Goal: Find specific page/section

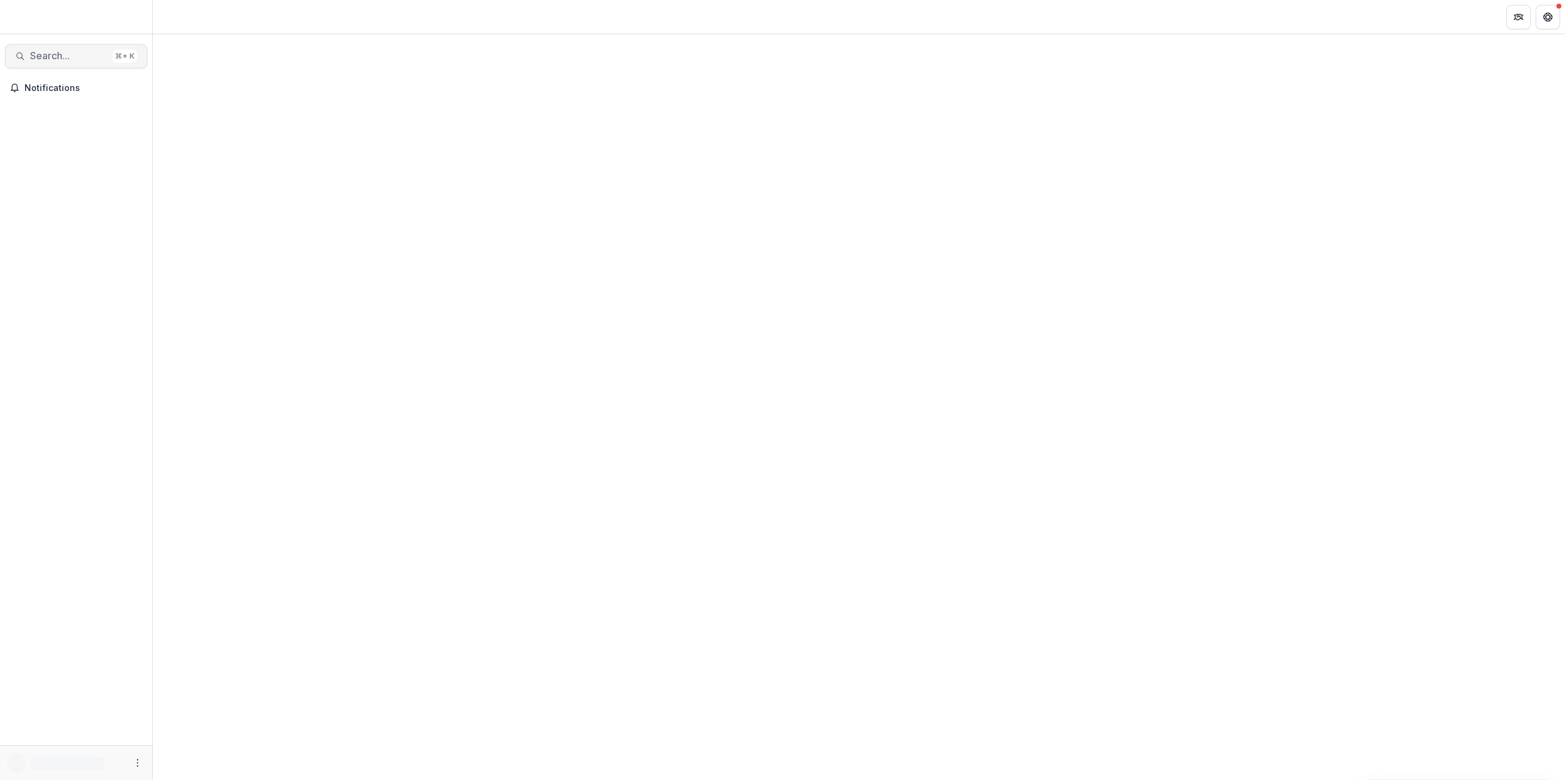
click at [64, 50] on span "Search..." at bounding box center [69, 56] width 78 height 12
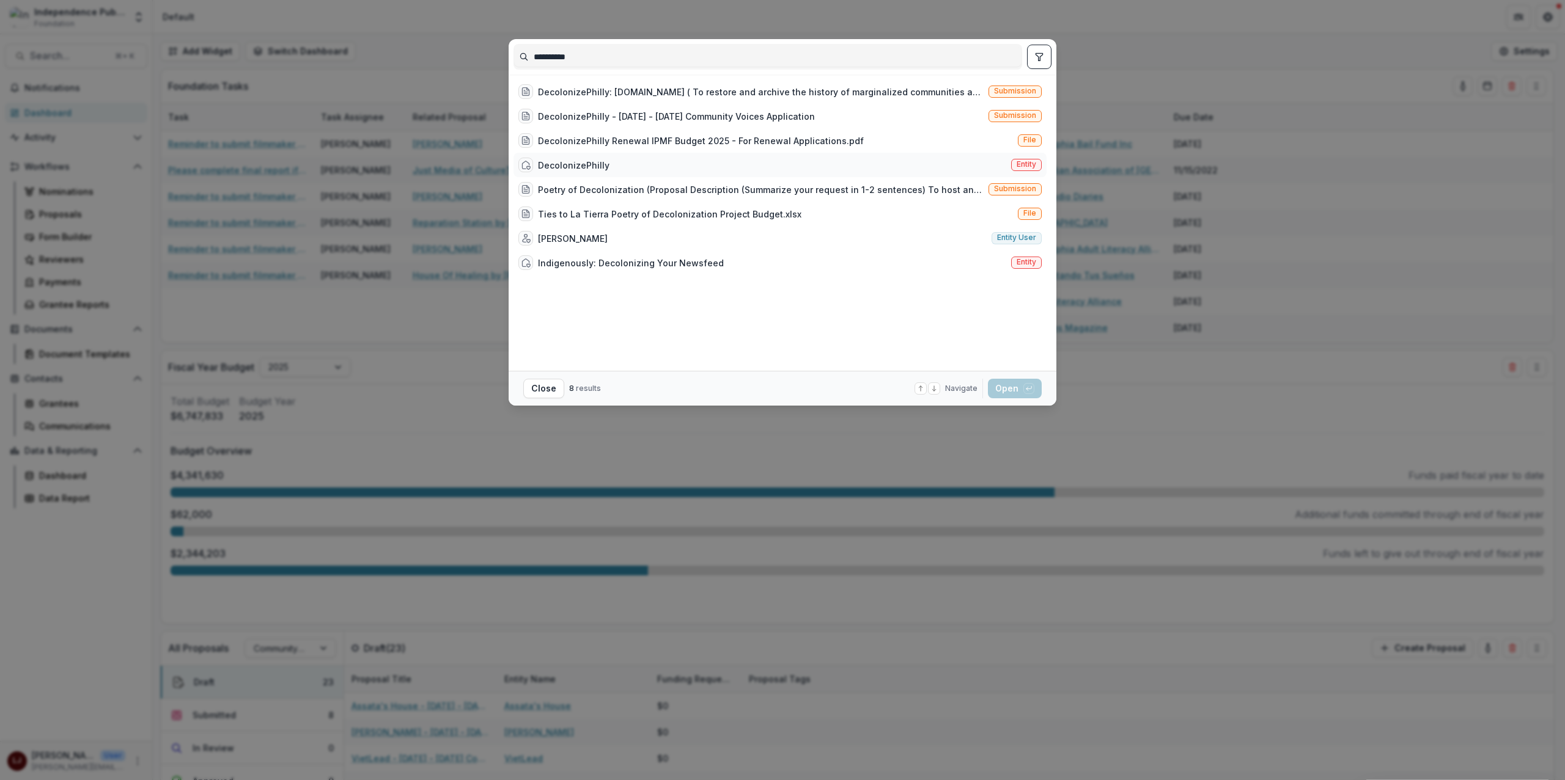
type input "**********"
click at [779, 164] on div "DecolonizePhilly Entity" at bounding box center [779, 165] width 533 height 24
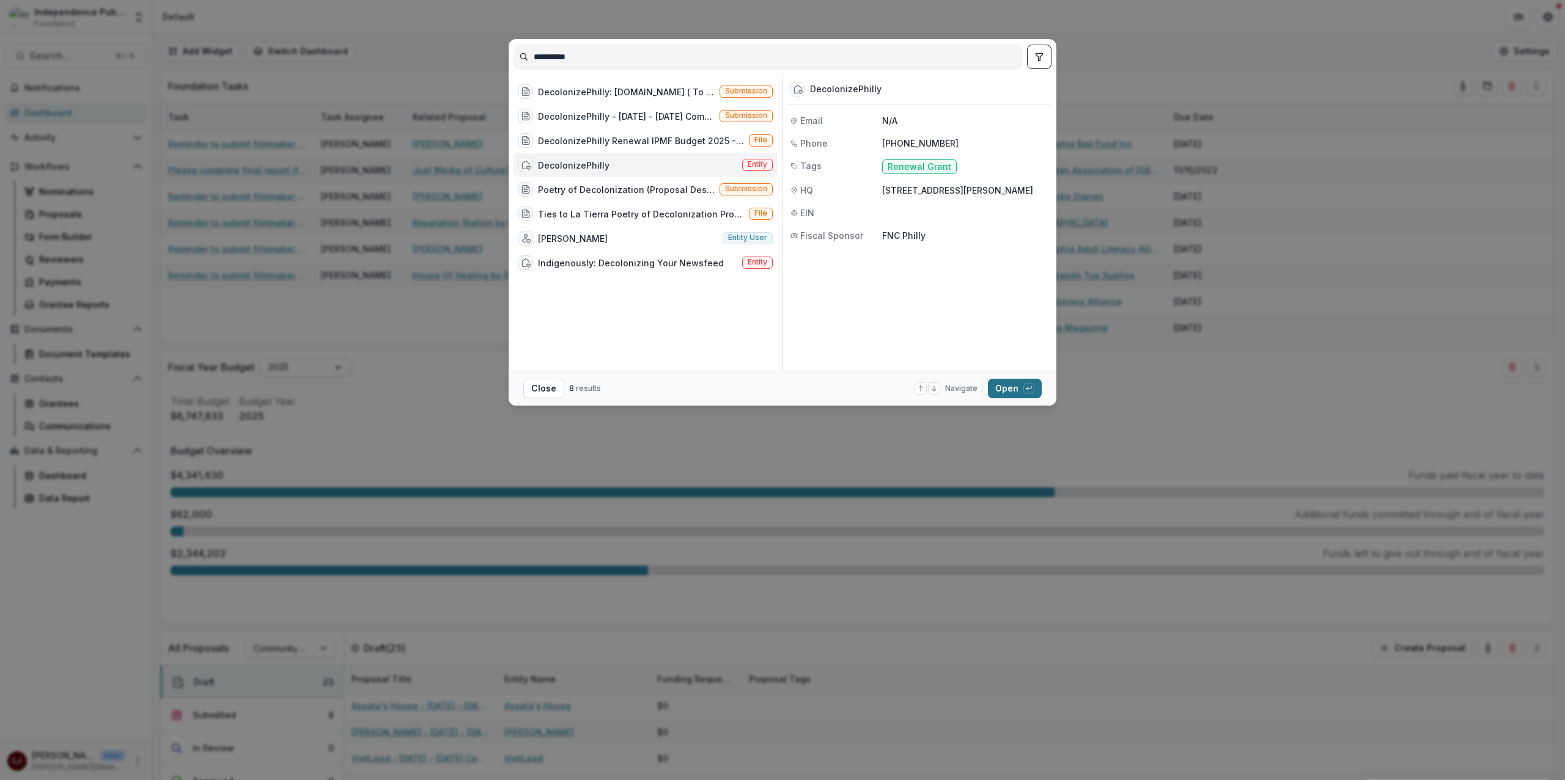
click at [1000, 391] on button "Open with enter key" at bounding box center [1015, 389] width 54 height 20
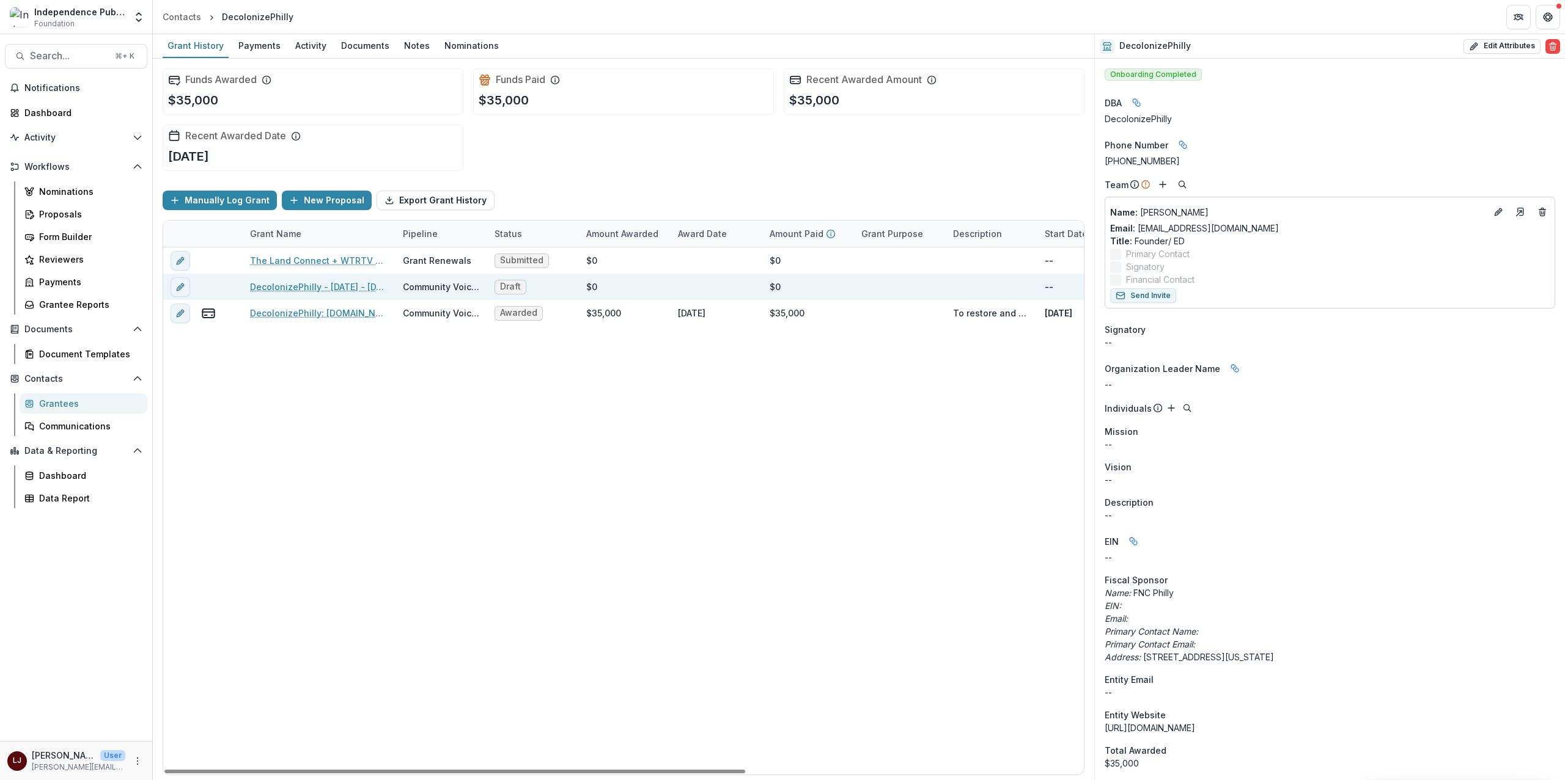
click at [339, 289] on link "DecolonizePhilly - [DATE] - [DATE] Community Voices Application" at bounding box center [319, 287] width 138 height 13
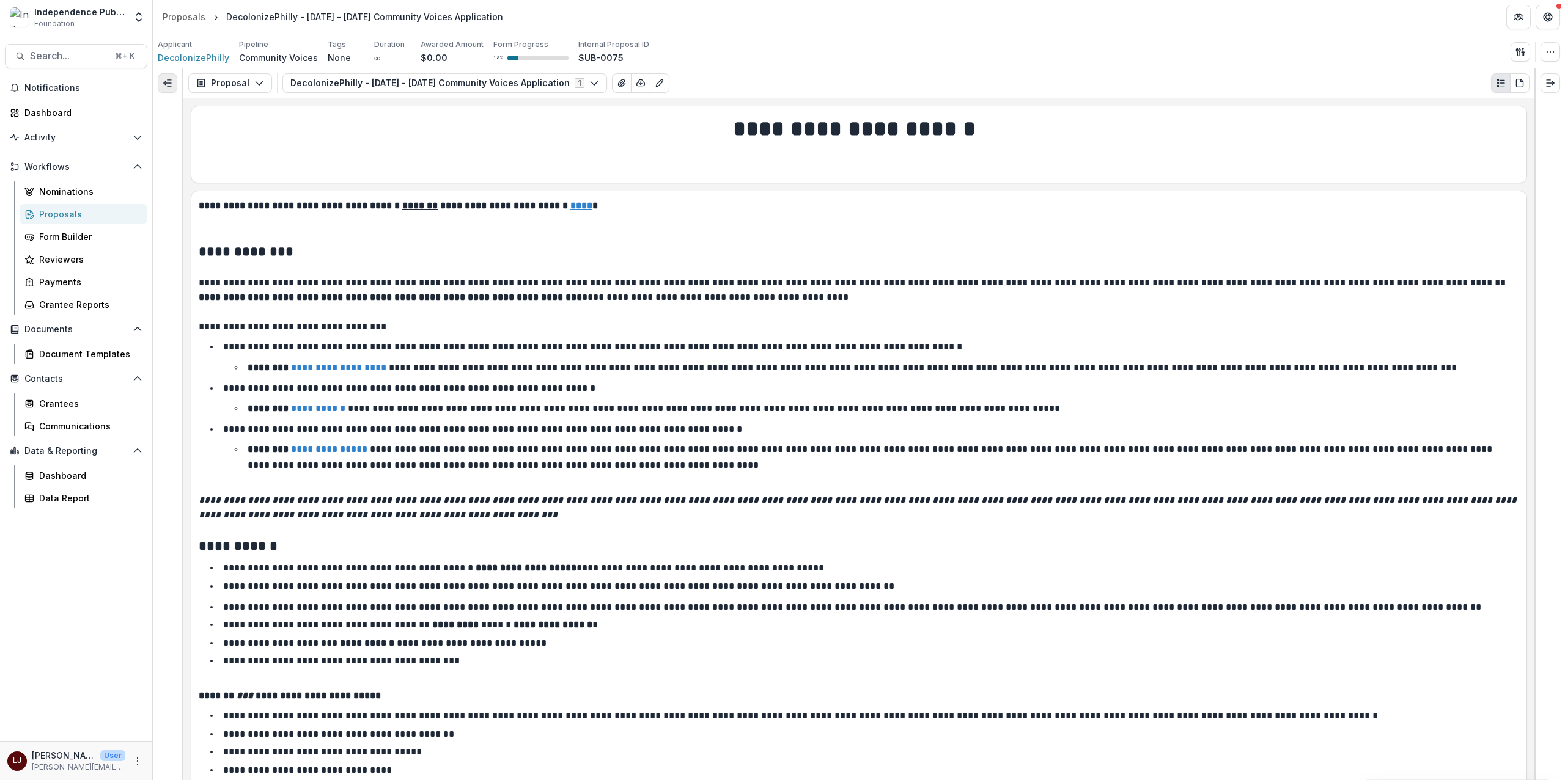
click at [167, 79] on icon "Expand left" at bounding box center [168, 83] width 10 height 10
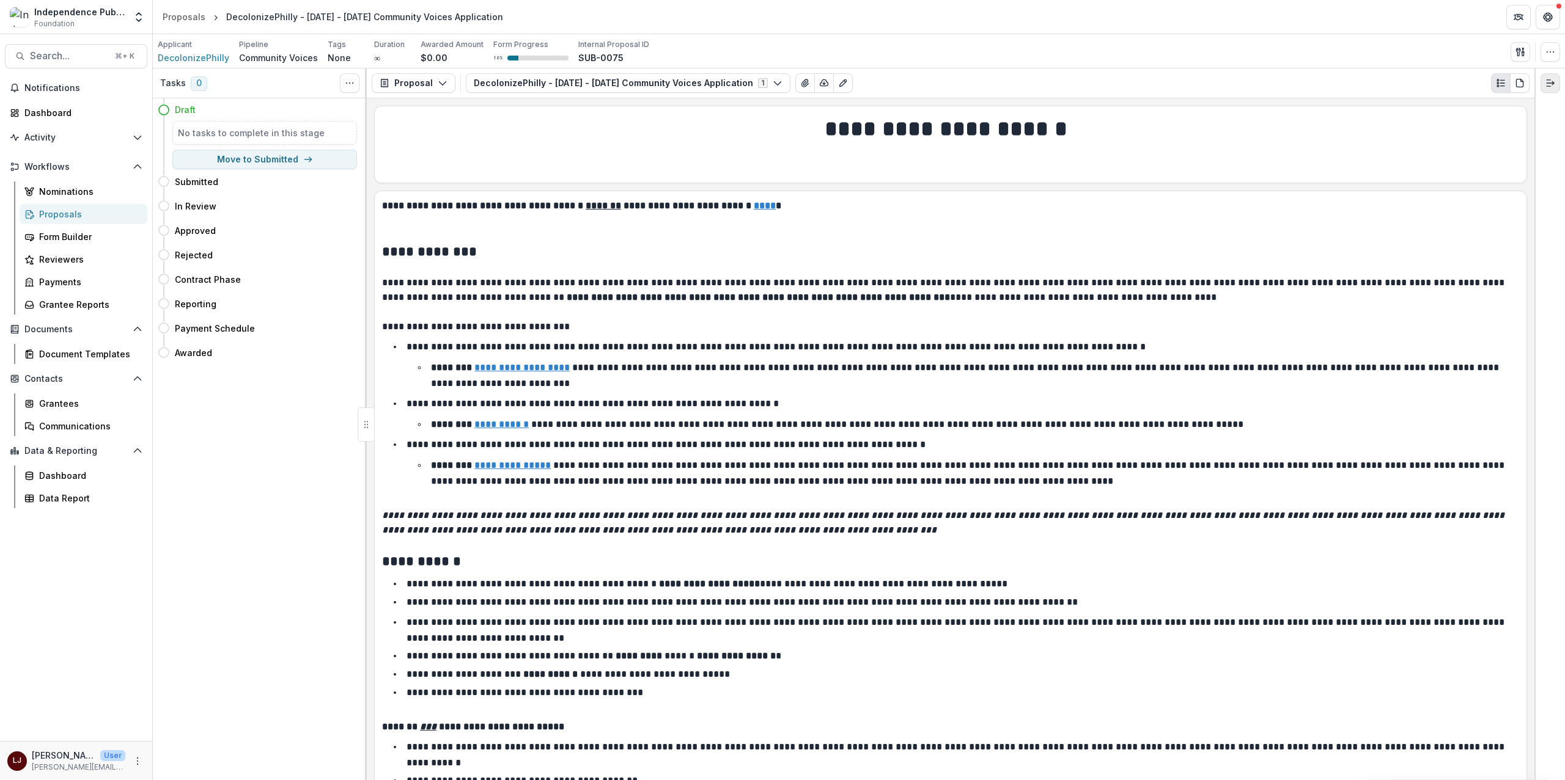
click at [1549, 84] on icon "Expand right" at bounding box center [1550, 83] width 10 height 10
